Goal: Transaction & Acquisition: Purchase product/service

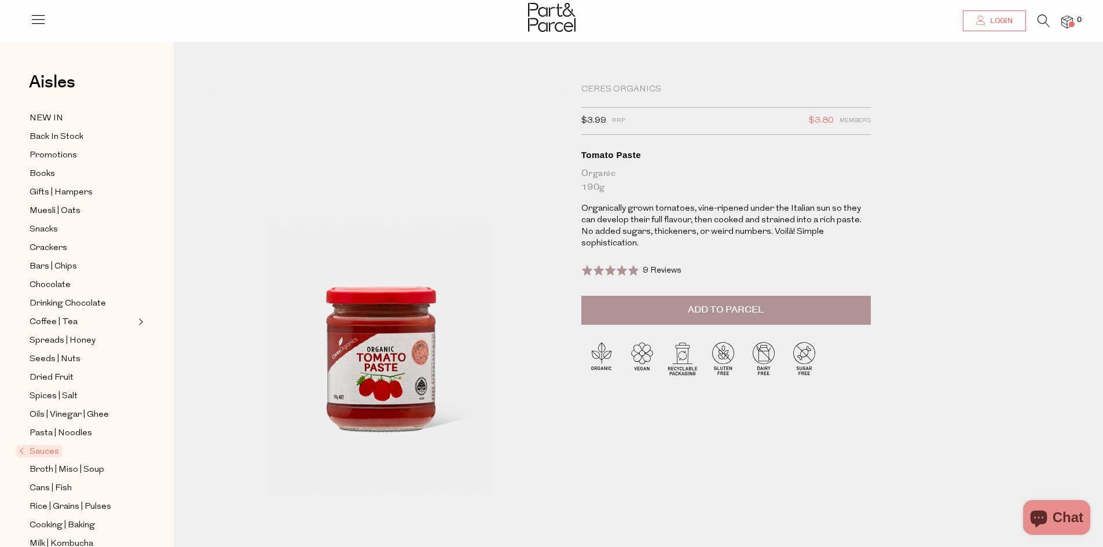
click at [997, 20] on span "Login" at bounding box center [999, 21] width 25 height 10
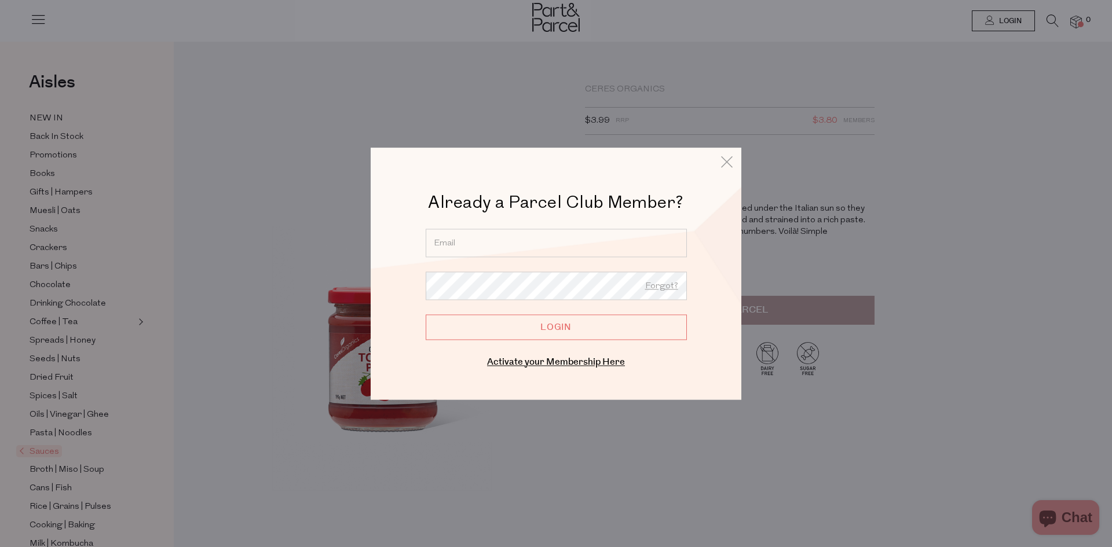
click at [483, 237] on input "email" at bounding box center [556, 243] width 261 height 28
type input "[PERSON_NAME][EMAIL_ADDRESS][DOMAIN_NAME]"
click at [426, 314] on input "Login" at bounding box center [556, 326] width 261 height 25
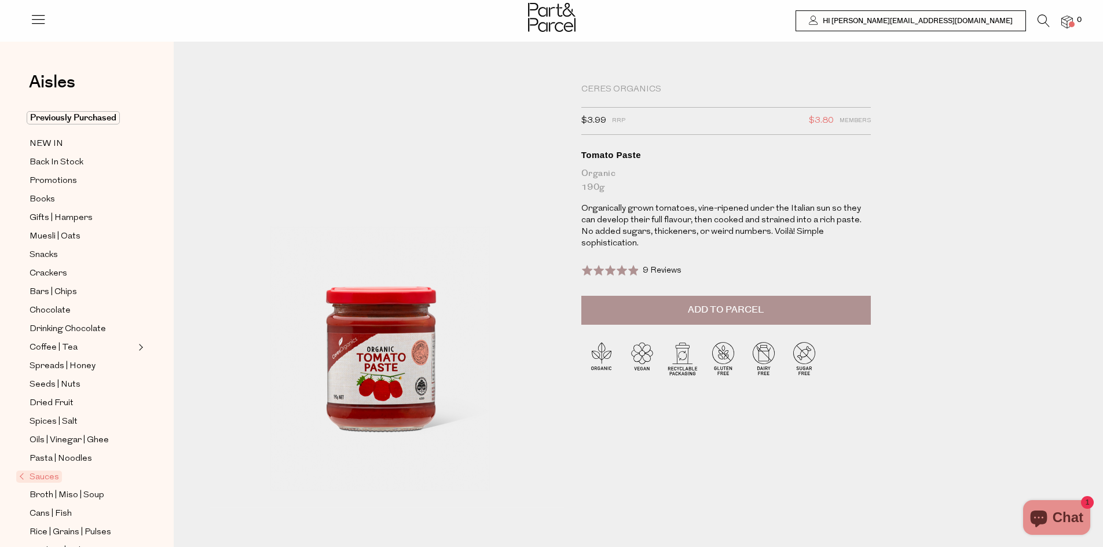
click at [1067, 222] on div "Ceres Organics $3.99 RRP $3.80 Members Available: In Stock Tomato Paste Organic…" at bounding box center [647, 313] width 895 height 475
click at [1011, 20] on span "Hi [PERSON_NAME][EMAIL_ADDRESS][DOMAIN_NAME]" at bounding box center [916, 21] width 193 height 10
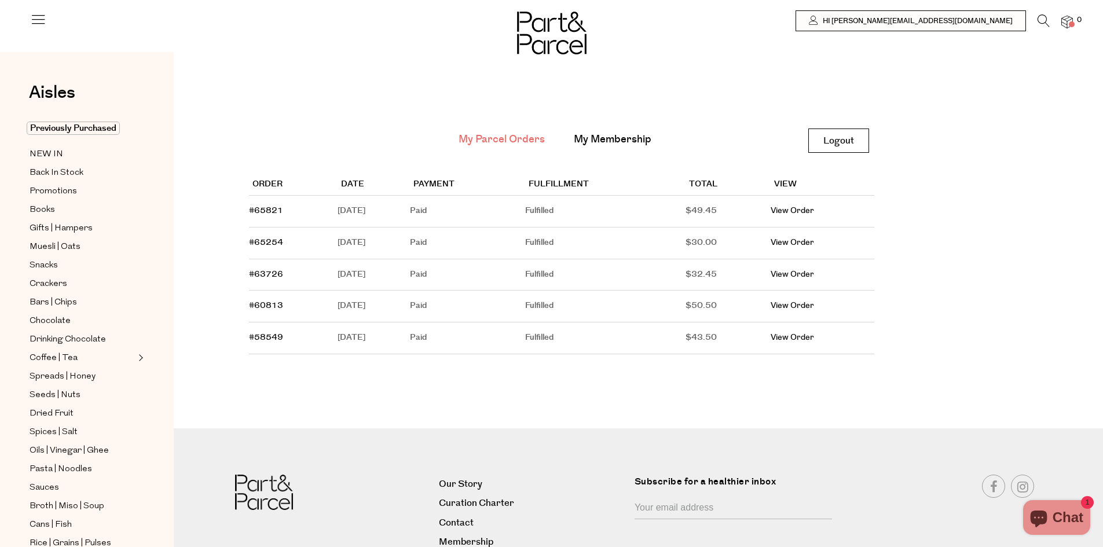
type input "[PERSON_NAME][EMAIL_ADDRESS][DOMAIN_NAME]"
click at [1043, 19] on icon at bounding box center [1044, 20] width 12 height 13
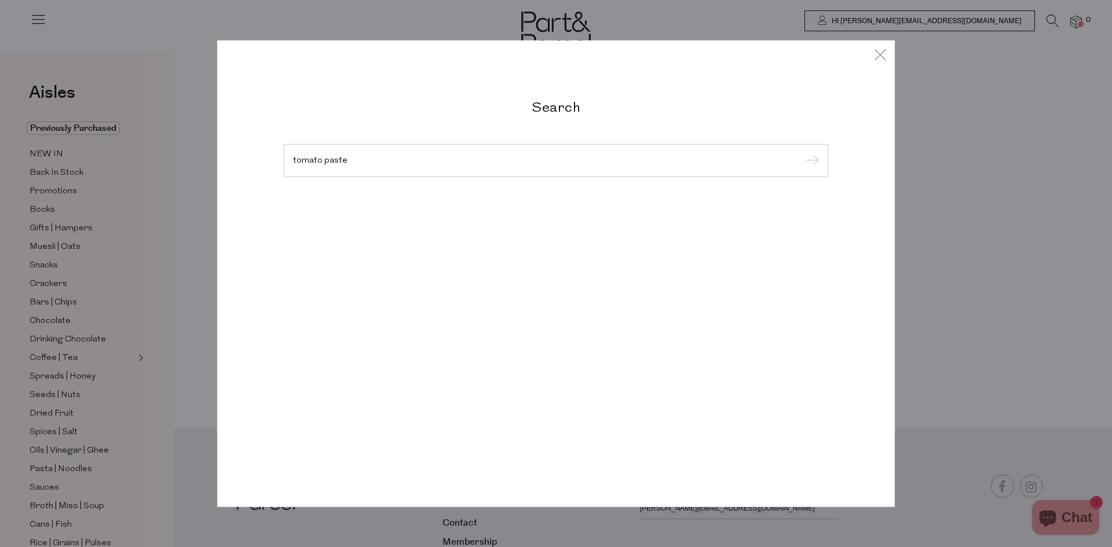
type input "tomato paste"
click at [801, 152] on input "submit" at bounding box center [809, 160] width 17 height 17
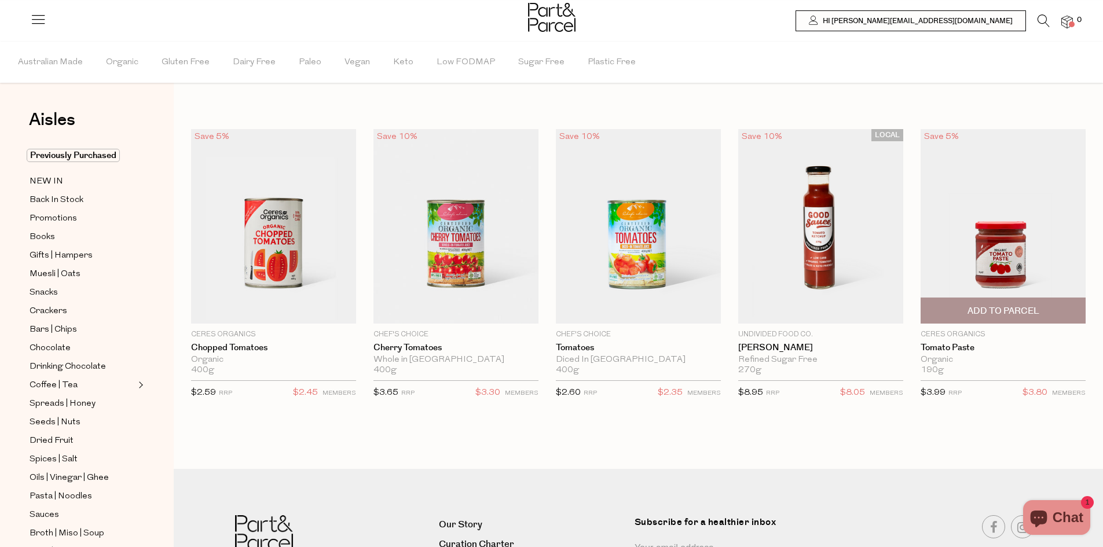
click at [1004, 310] on span "Add To Parcel" at bounding box center [1004, 311] width 72 height 12
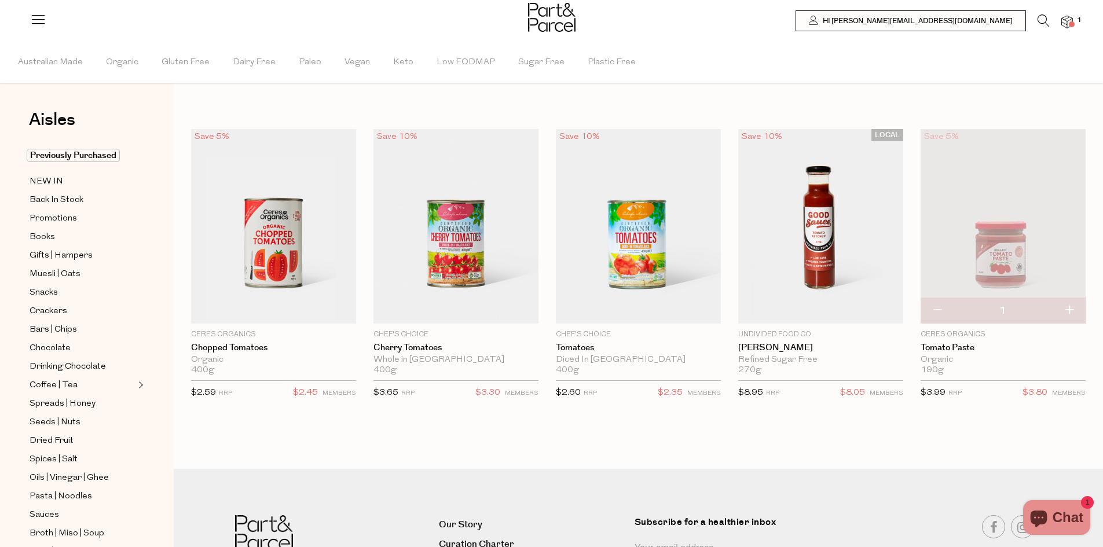
click at [1069, 22] on span at bounding box center [1072, 24] width 6 height 6
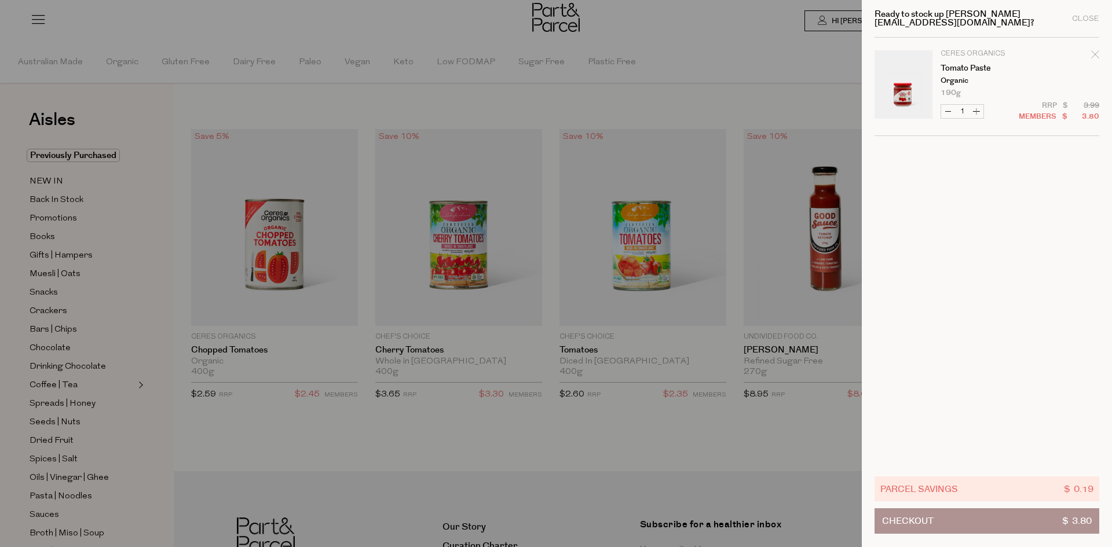
click at [978, 105] on button "Increase Tomato Paste" at bounding box center [976, 111] width 14 height 13
type input "2"
click at [978, 100] on form "Image Product Total Qty Ceres Organics Tomato Paste Organic 190g 2 $ $" at bounding box center [986, 87] width 225 height 98
click at [976, 105] on button "Increase Tomato Paste" at bounding box center [976, 111] width 14 height 13
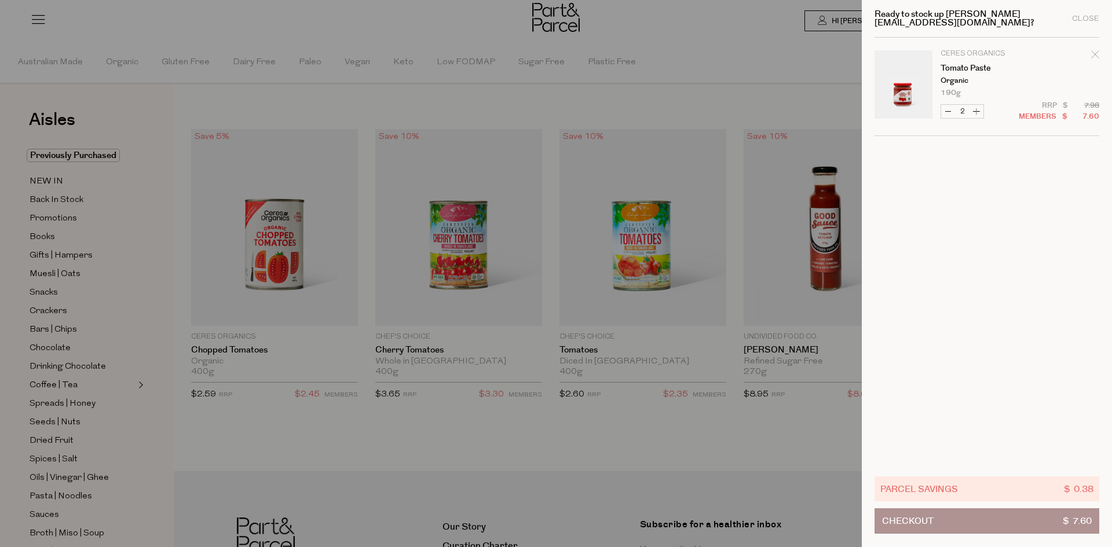
type input "3"
click at [976, 104] on form "Image Product Total Qty Ceres Organics Tomato Paste Organic 190g 3 $ $" at bounding box center [986, 87] width 225 height 98
click at [975, 105] on button "Increase Tomato Paste" at bounding box center [976, 111] width 14 height 13
type input "4"
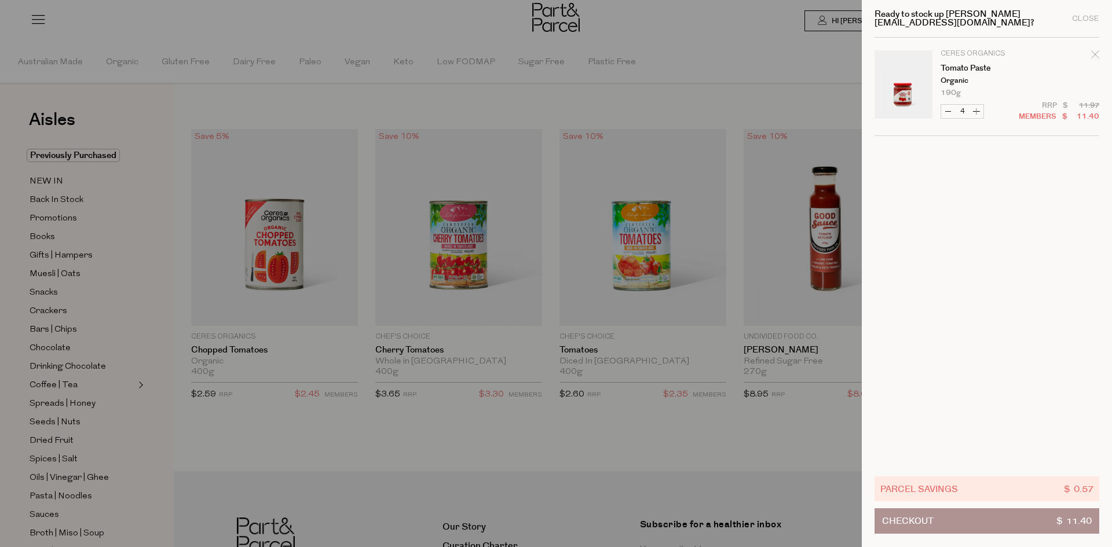
type input "4"
click at [975, 105] on button "Increase Tomato Paste" at bounding box center [976, 111] width 14 height 13
type input "5"
click at [975, 105] on button "Increase Tomato Paste" at bounding box center [976, 111] width 14 height 13
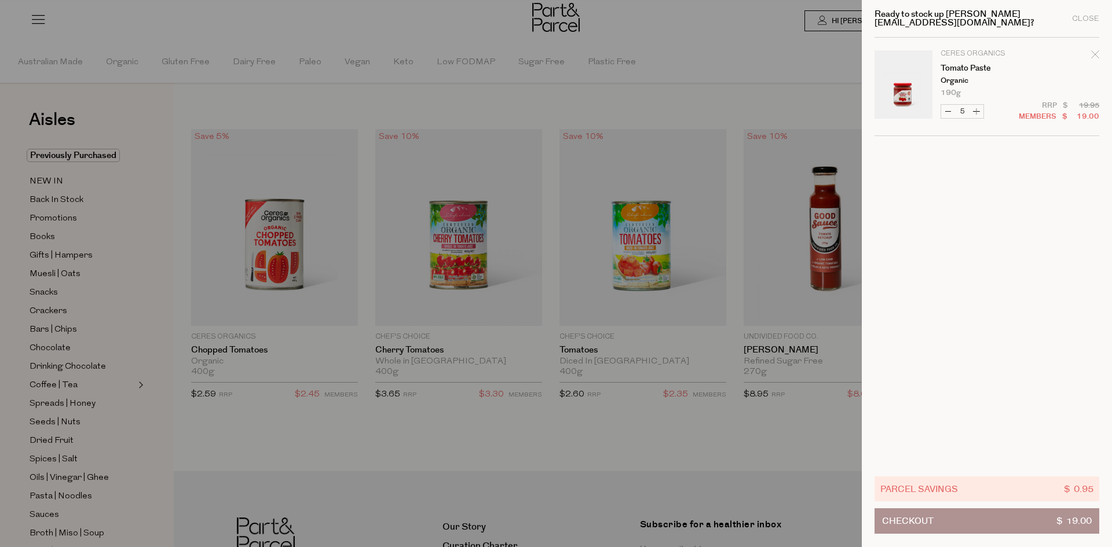
type input "6"
click at [975, 105] on button "Increase Tomato Paste" at bounding box center [976, 111] width 14 height 13
type input "7"
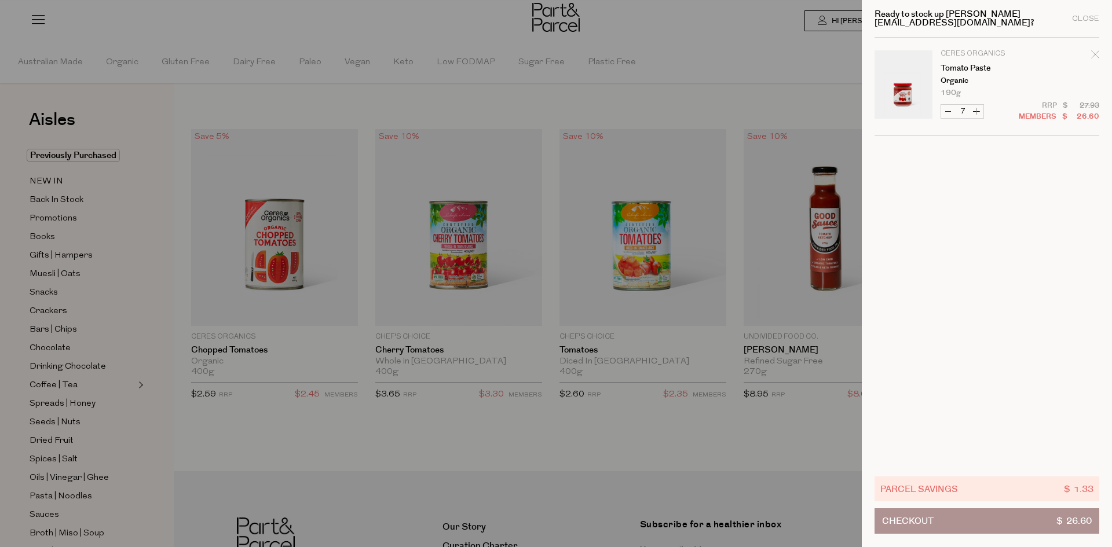
click at [975, 105] on button "Increase Tomato Paste" at bounding box center [976, 111] width 14 height 13
type input "8"
click at [975, 105] on button "Increase Tomato Paste" at bounding box center [976, 111] width 14 height 13
type input "9"
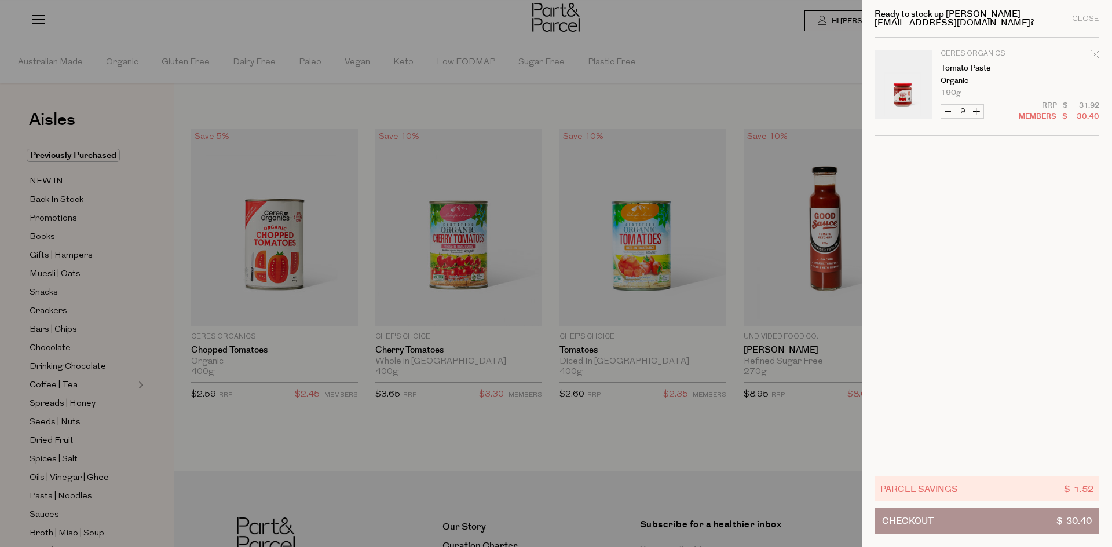
type input "9"
click at [975, 105] on button "Increase Tomato Paste" at bounding box center [976, 111] width 14 height 13
type input "10"
click at [668, 28] on div at bounding box center [556, 273] width 1112 height 547
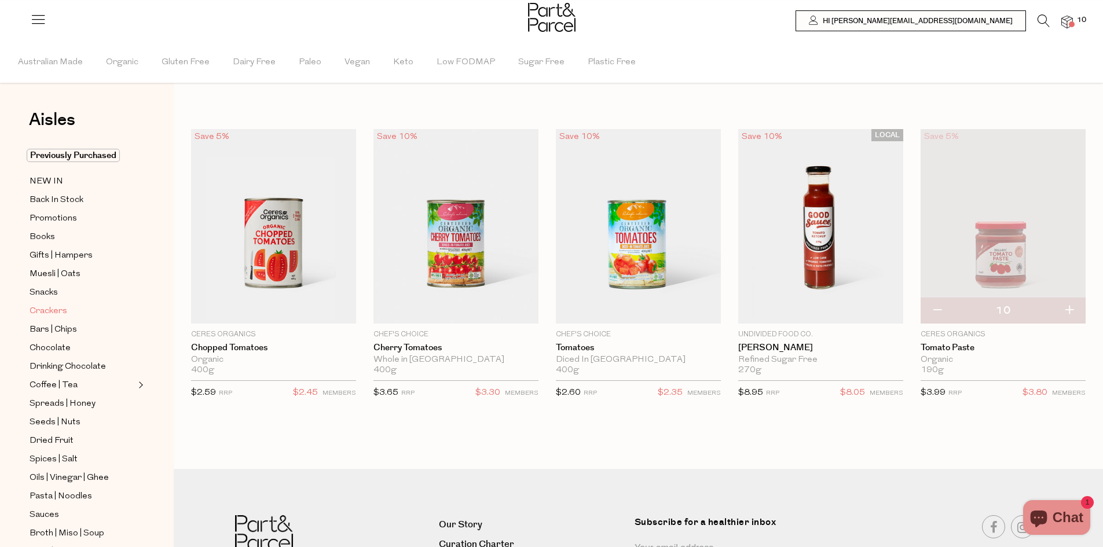
click at [41, 308] on span "Crackers" at bounding box center [49, 312] width 38 height 14
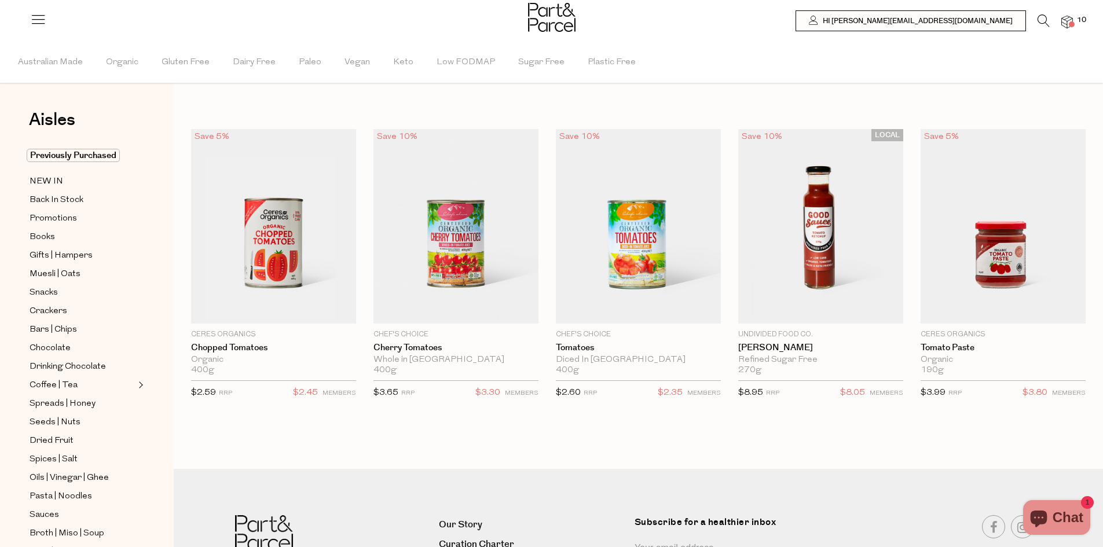
type input "10"
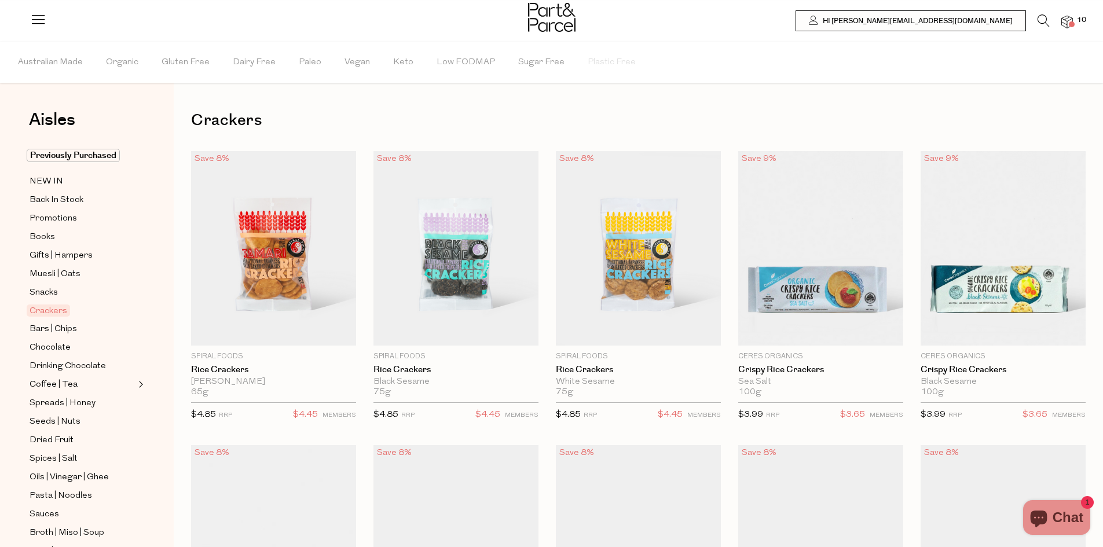
type input "kristen@mintmoney.com.au"
click at [402, 58] on span "Keto" at bounding box center [403, 62] width 20 height 41
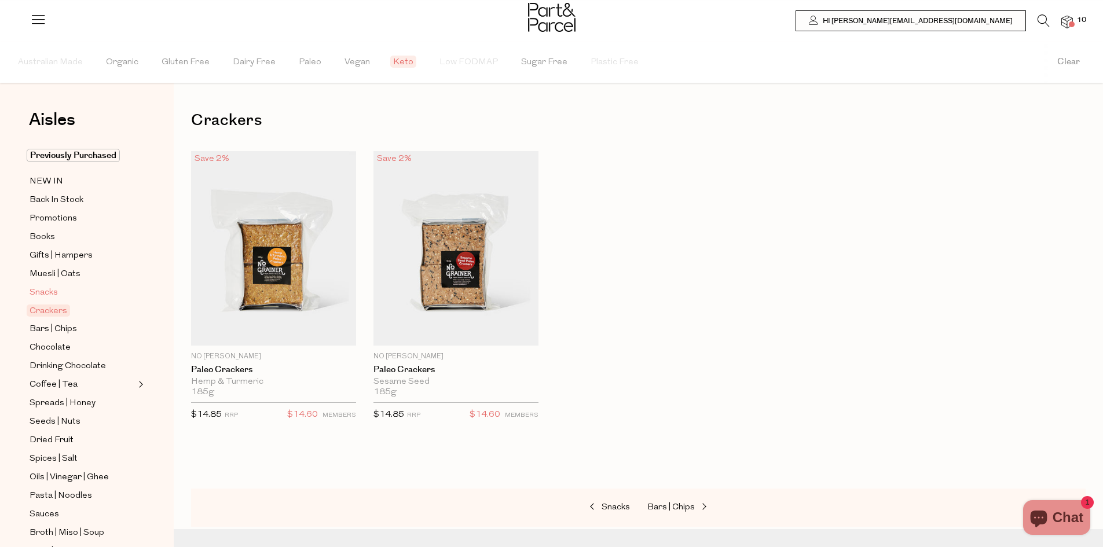
click at [41, 286] on span "Snacks" at bounding box center [44, 293] width 28 height 14
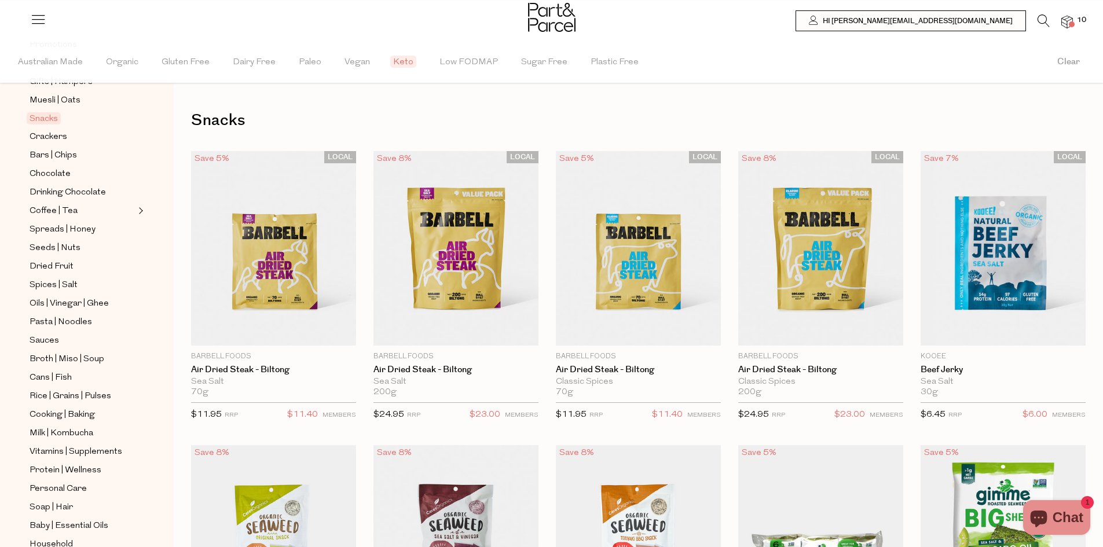
scroll to position [232, 0]
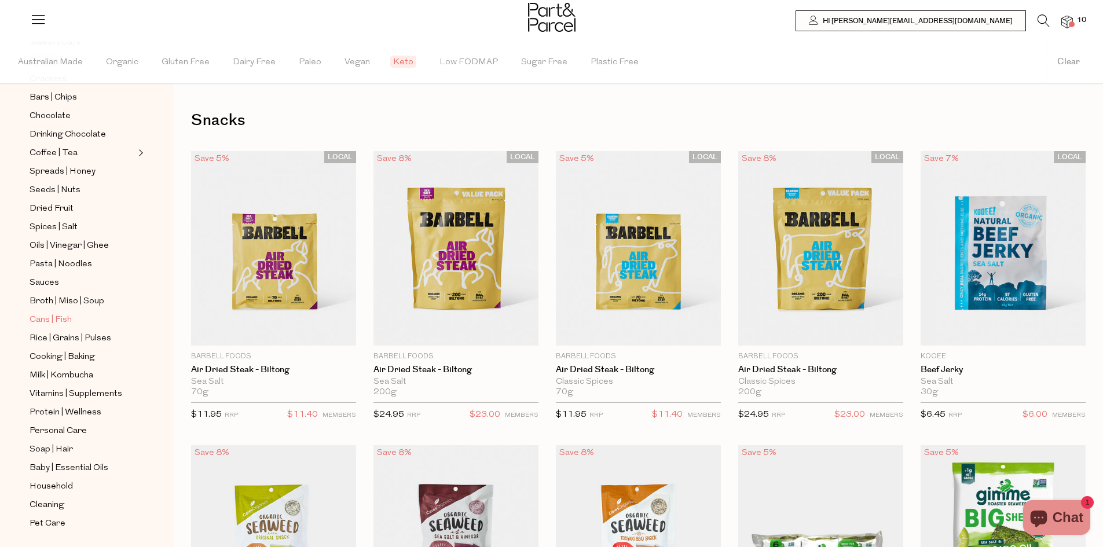
click at [42, 313] on span "Cans | Fish" at bounding box center [51, 320] width 42 height 14
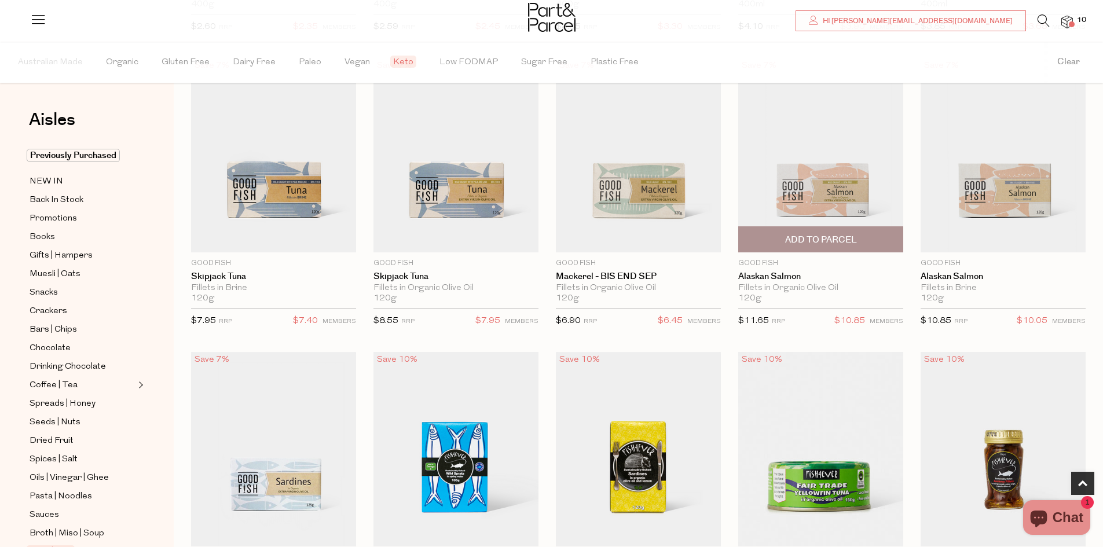
scroll to position [405, 0]
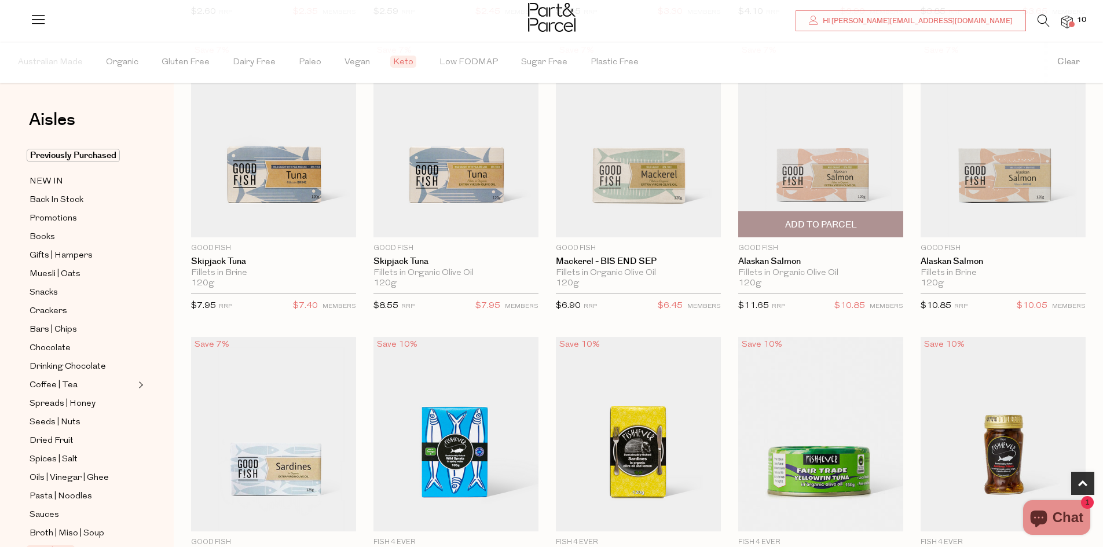
click at [825, 225] on span "Add To Parcel" at bounding box center [821, 225] width 72 height 12
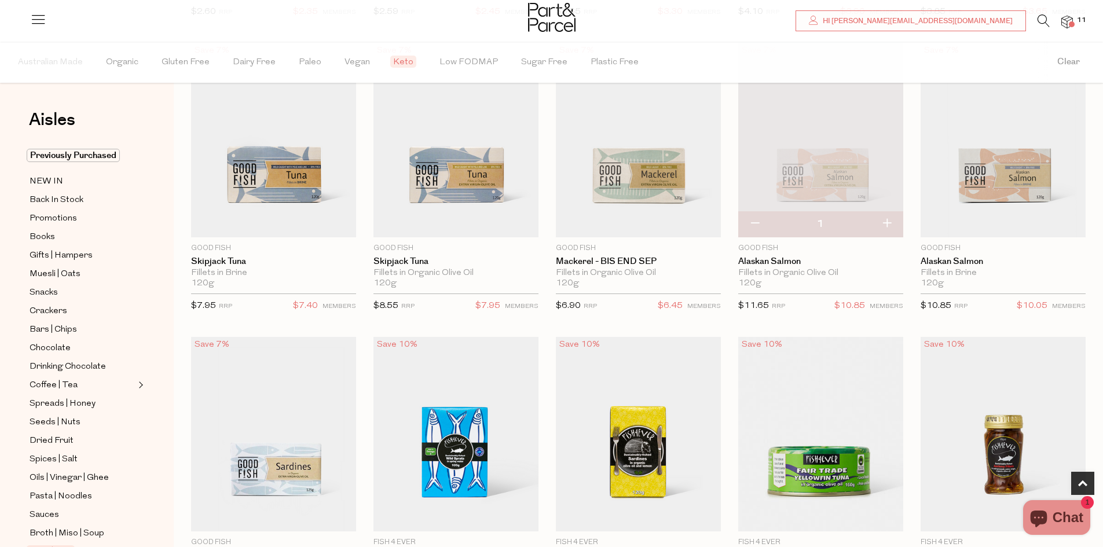
click at [887, 222] on button "button" at bounding box center [886, 223] width 33 height 25
type input "2"
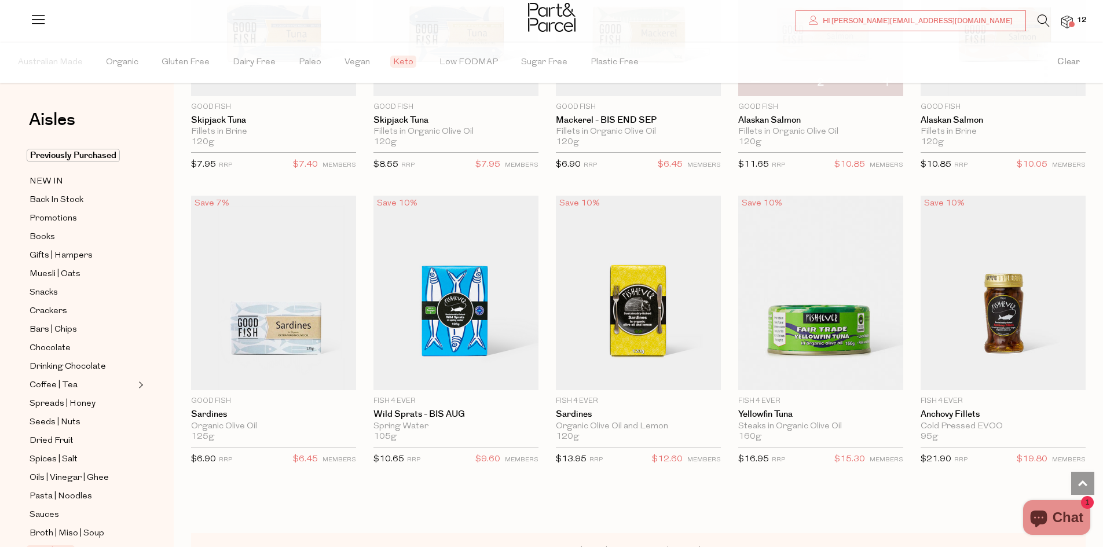
scroll to position [521, 0]
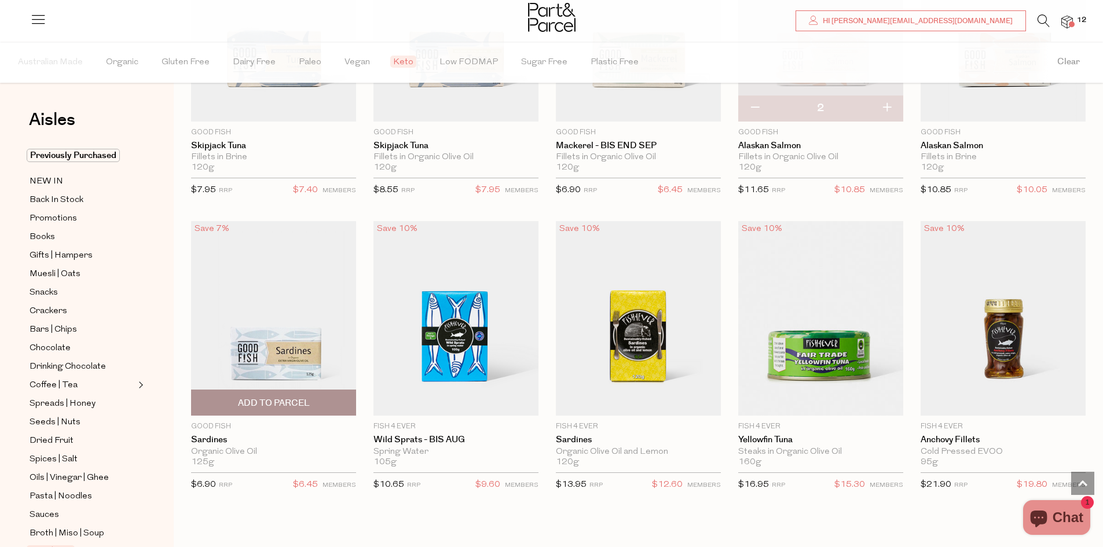
click at [279, 404] on span "Add To Parcel" at bounding box center [274, 403] width 72 height 12
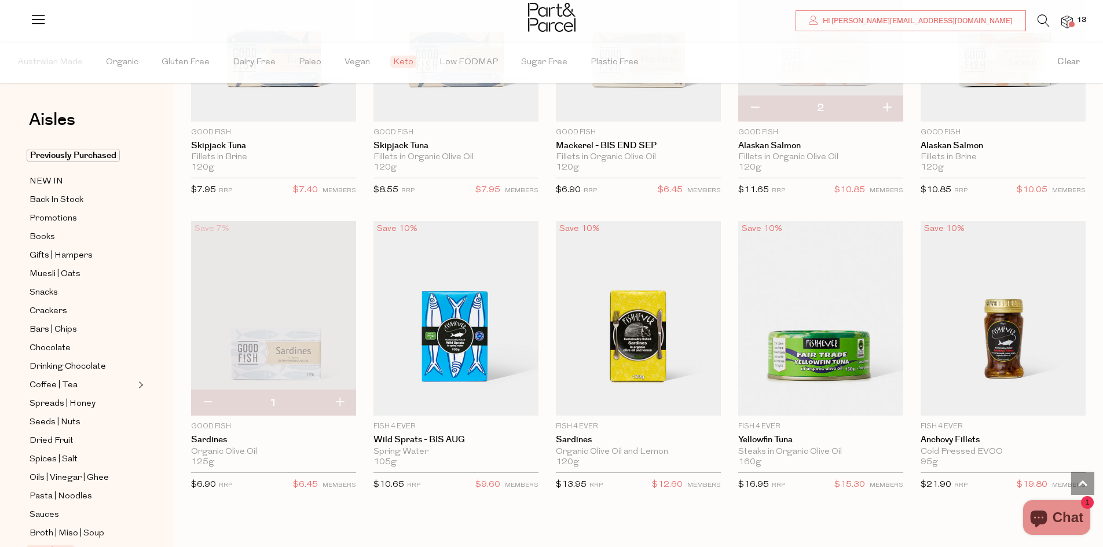
click at [339, 399] on button "button" at bounding box center [339, 402] width 33 height 25
type input "2"
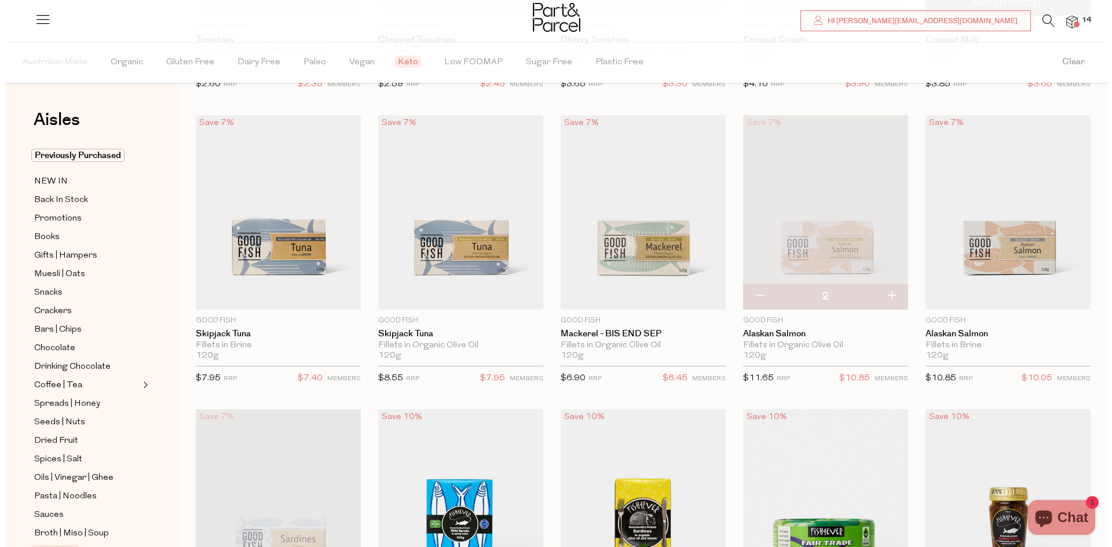
scroll to position [0, 0]
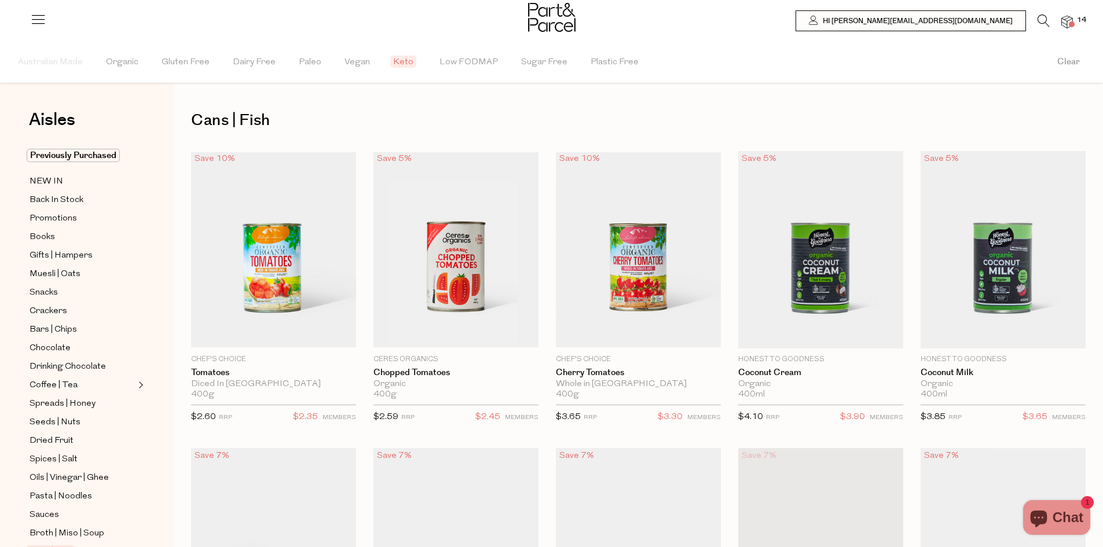
click at [1066, 20] on img at bounding box center [1068, 22] width 12 height 13
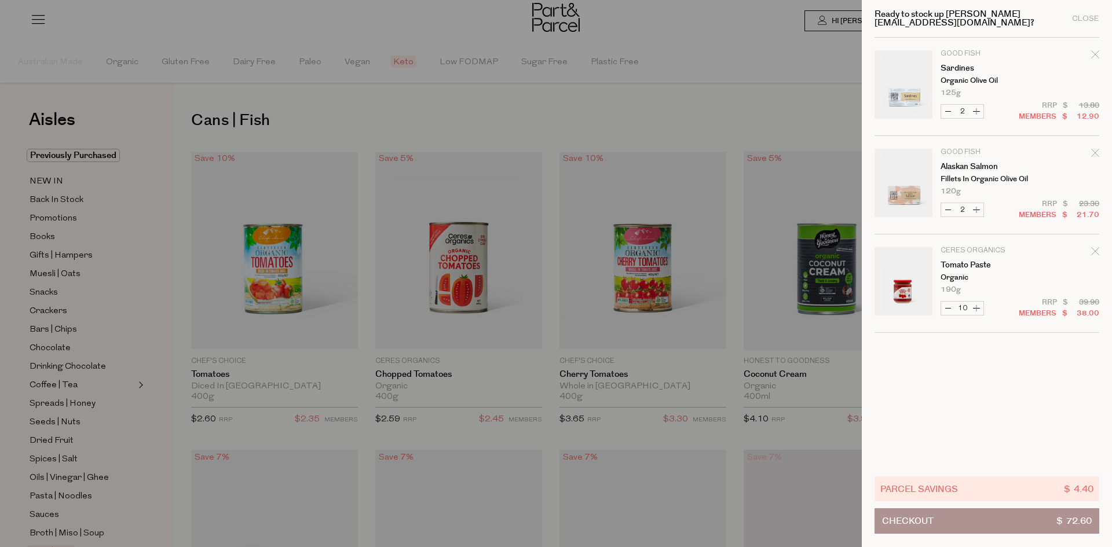
click at [947, 203] on button "Decrease Alaskan Salmon" at bounding box center [948, 209] width 14 height 13
type input "1"
click at [947, 203] on button "Decrease Alaskan Salmon" at bounding box center [948, 209] width 14 height 13
type input "0"
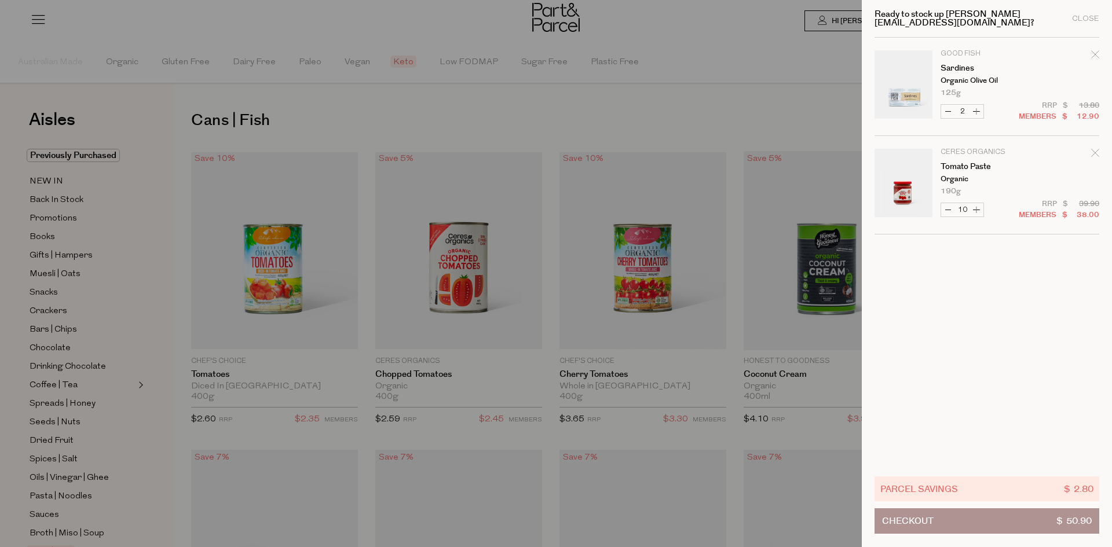
click at [1097, 50] on icon "Remove Sardines" at bounding box center [1095, 54] width 8 height 8
click at [936, 524] on button "Checkout $ 38.00" at bounding box center [986, 520] width 225 height 25
